Goal: Transaction & Acquisition: Book appointment/travel/reservation

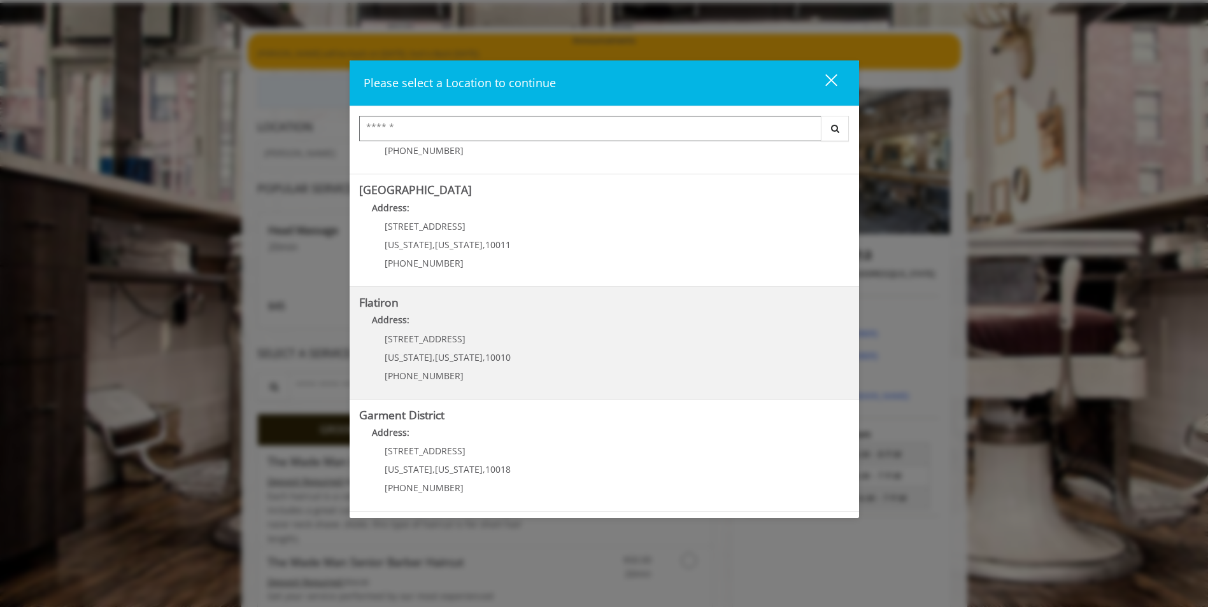
scroll to position [191, 0]
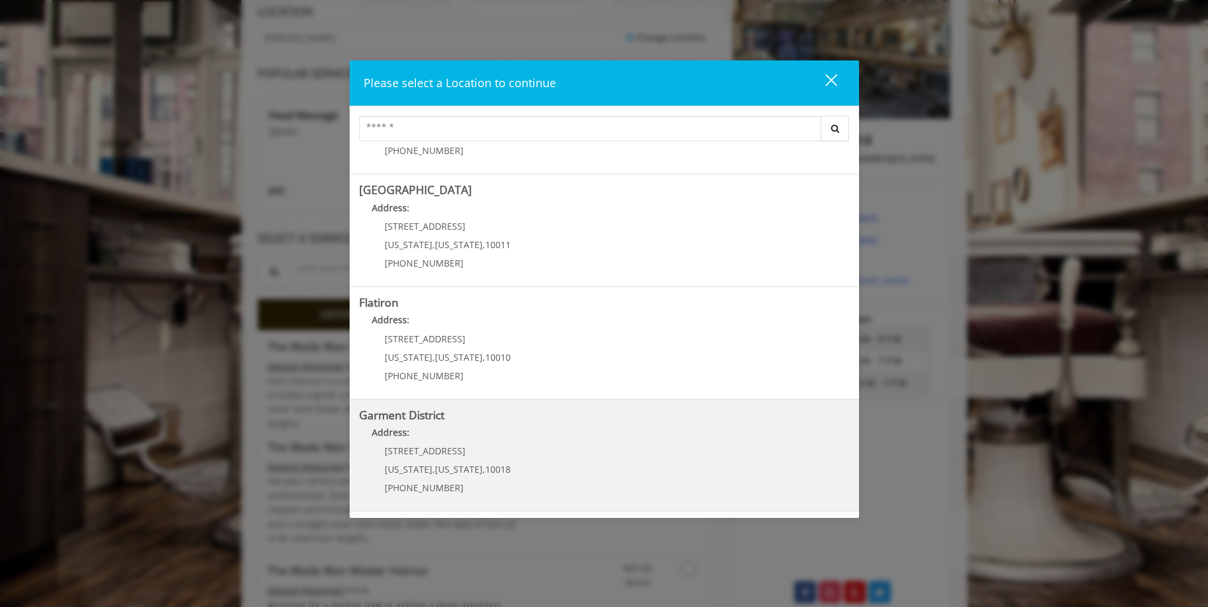
click at [438, 450] on span "[STREET_ADDRESS]" at bounding box center [425, 451] width 81 height 12
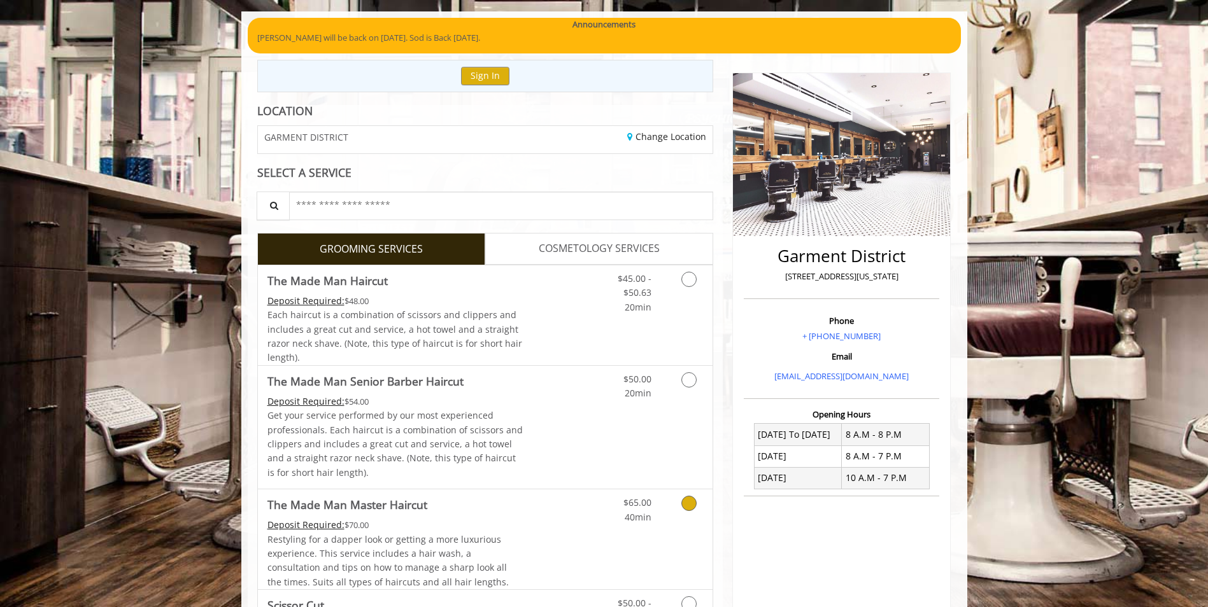
scroll to position [174, 0]
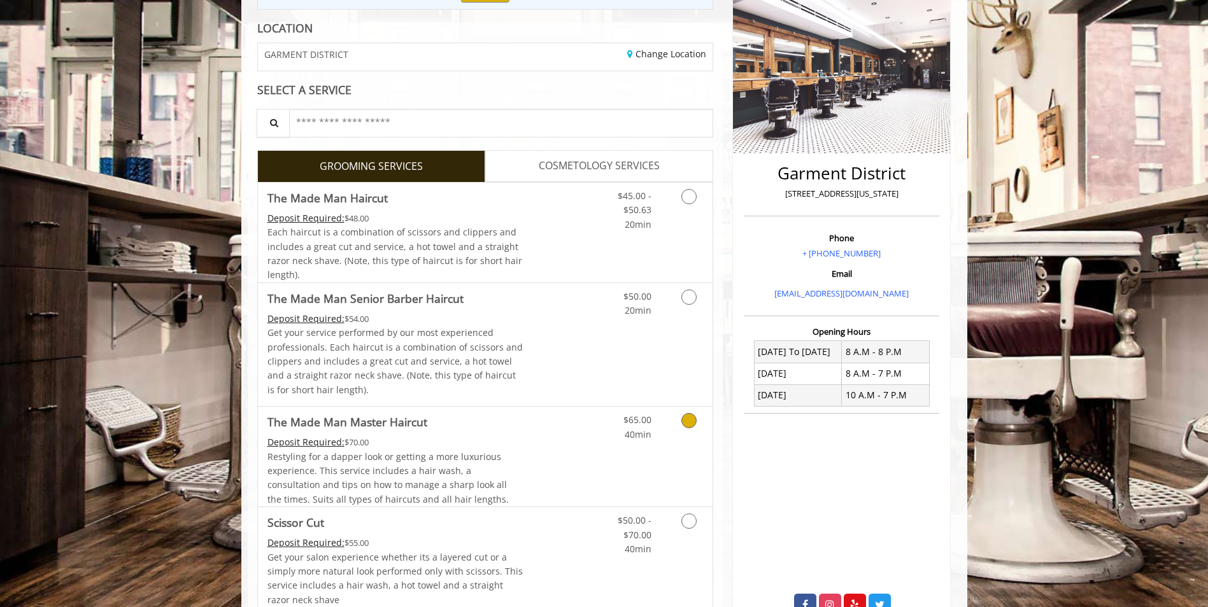
click at [691, 441] on link "Grooming services" at bounding box center [686, 424] width 32 height 35
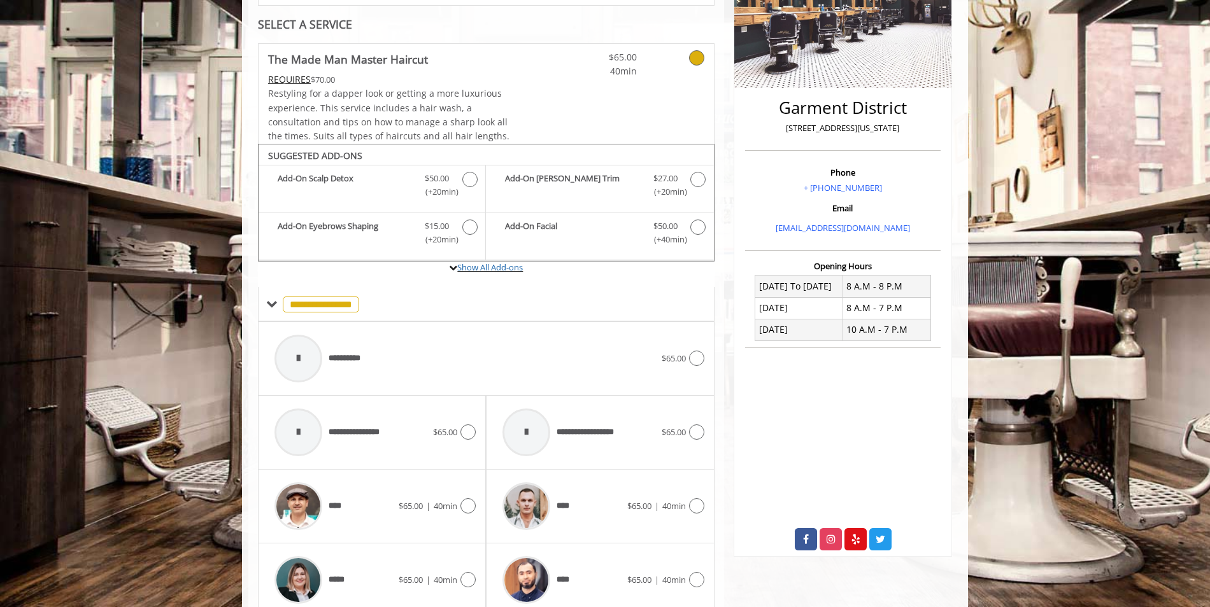
scroll to position [257, 0]
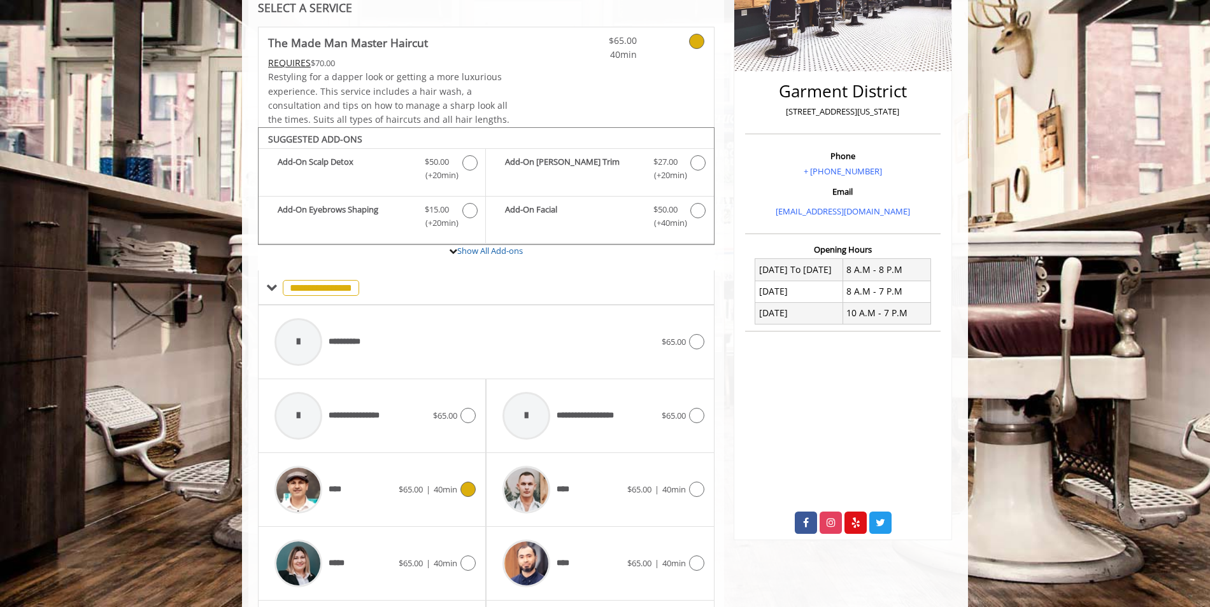
click at [434, 493] on span "40min" at bounding box center [446, 489] width 24 height 11
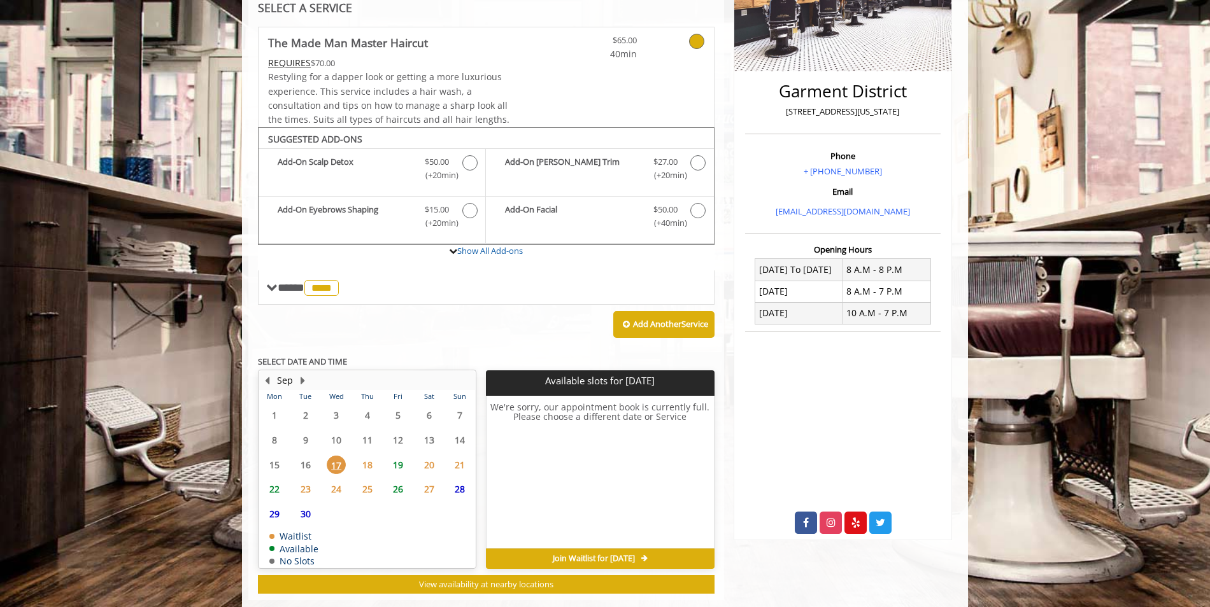
click at [303, 490] on span "23" at bounding box center [305, 489] width 19 height 18
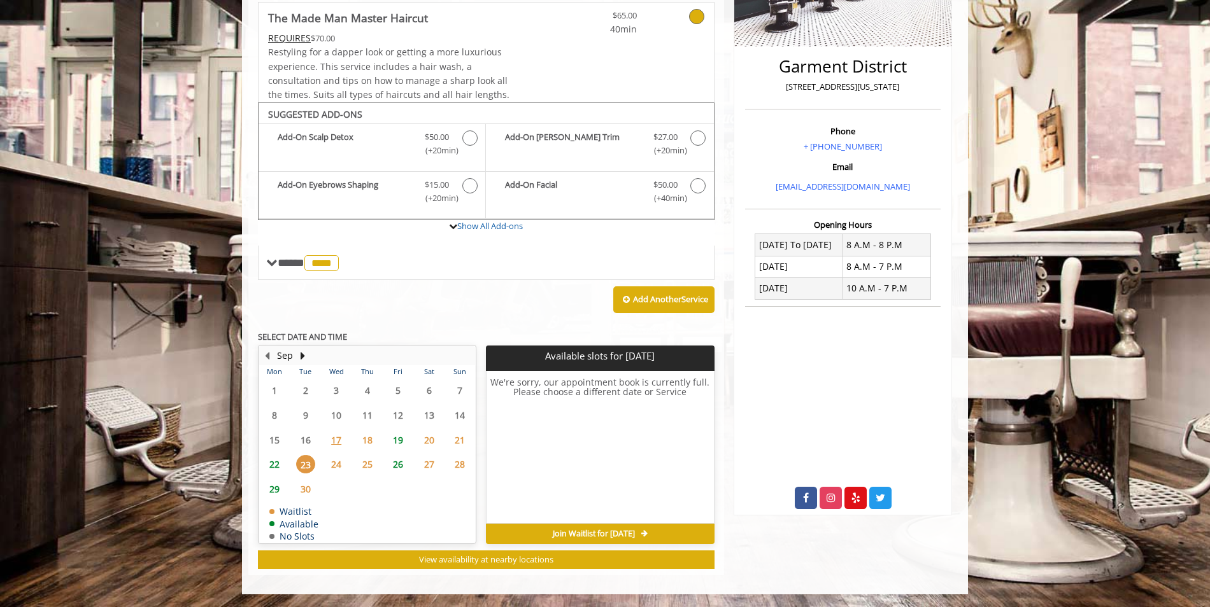
click at [334, 465] on span "24" at bounding box center [336, 464] width 19 height 18
click at [308, 467] on span "23" at bounding box center [305, 464] width 19 height 18
click at [275, 467] on span "22" at bounding box center [274, 464] width 19 height 18
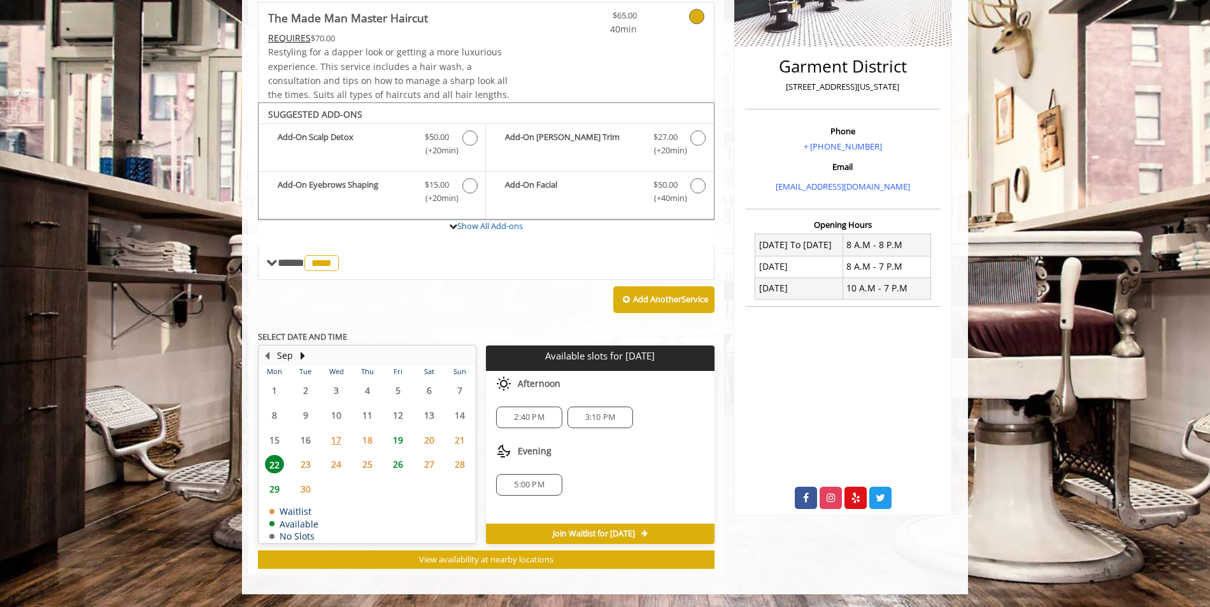
click at [400, 440] on span "19" at bounding box center [397, 440] width 19 height 18
click at [397, 442] on span "19" at bounding box center [397, 440] width 19 height 18
click at [425, 439] on span "20" at bounding box center [429, 440] width 19 height 18
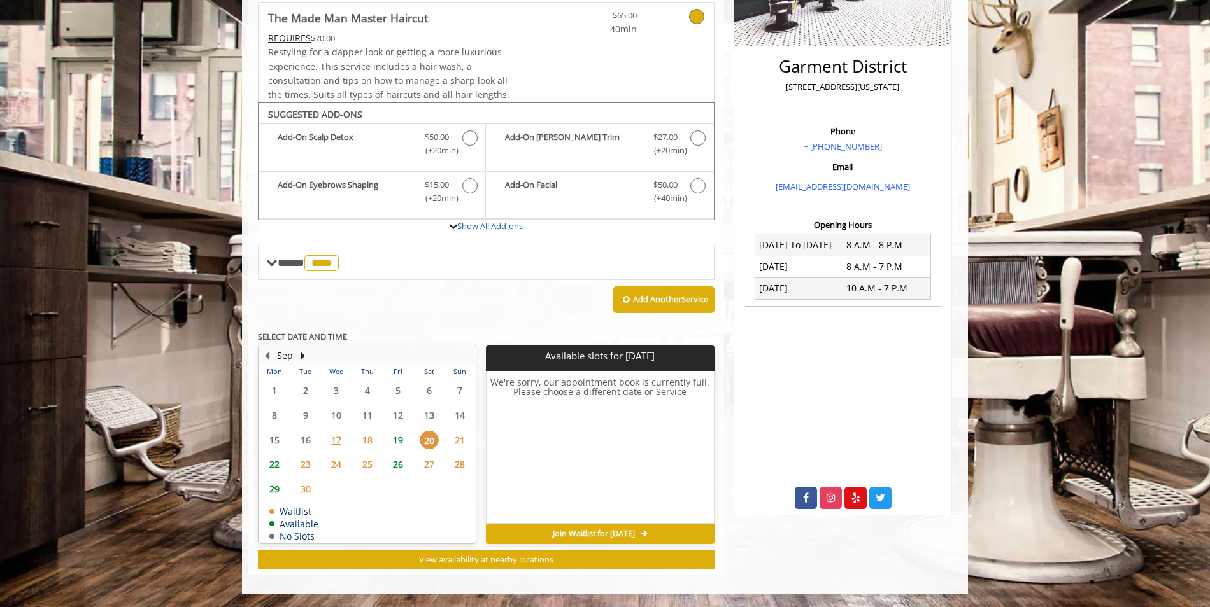
click at [405, 438] on span "19" at bounding box center [397, 440] width 19 height 18
